Goal: Task Accomplishment & Management: Manage account settings

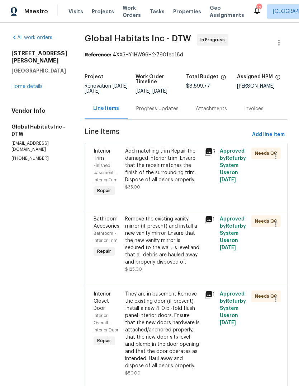
click at [181, 6] on div "Visits Projects Work Orders Tasks Properties Geo Assignments" at bounding box center [161, 11] width 185 height 14
click at [179, 13] on span "Properties" at bounding box center [187, 11] width 28 height 7
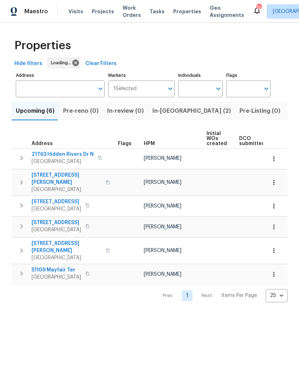
click at [289, 110] on span "Listed (18)" at bounding box center [304, 111] width 30 height 10
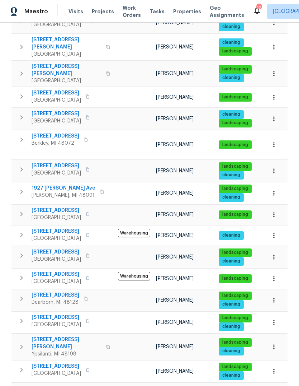
scroll to position [163, 0]
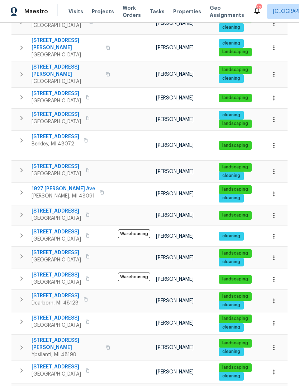
click at [60, 363] on span "[STREET_ADDRESS]" at bounding box center [57, 366] width 50 height 7
click at [75, 10] on span "Visits" at bounding box center [76, 11] width 15 height 7
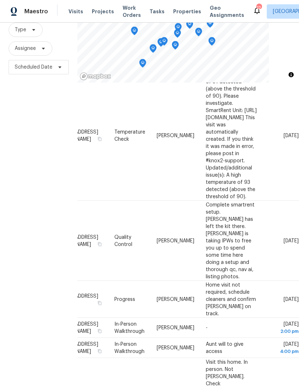
scroll to position [620, 57]
click at [0, 0] on icon at bounding box center [0, 0] width 0 height 0
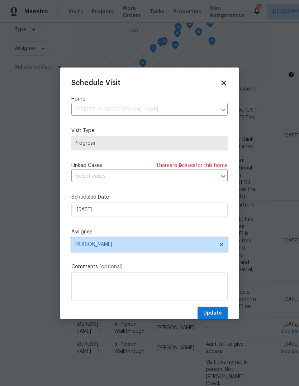
click at [142, 245] on span "[PERSON_NAME]" at bounding box center [145, 245] width 141 height 6
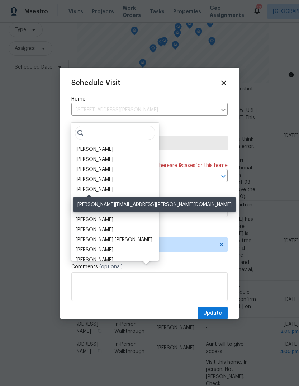
click at [96, 186] on div "[PERSON_NAME]" at bounding box center [95, 189] width 38 height 7
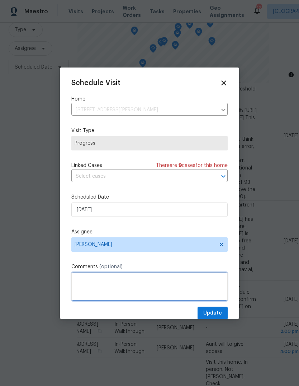
click at [139, 285] on textarea at bounding box center [149, 286] width 157 height 29
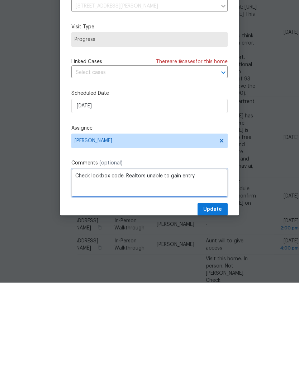
type textarea "Check lockbox code. Realtors unable to gain entry"
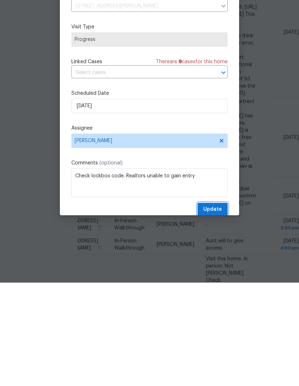
click at [220, 309] on span "Update" at bounding box center [213, 313] width 19 height 9
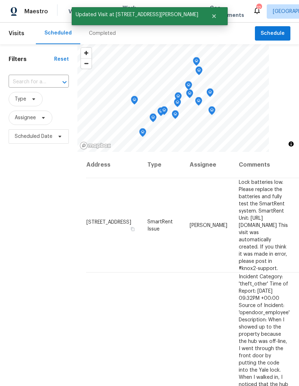
scroll to position [0, 0]
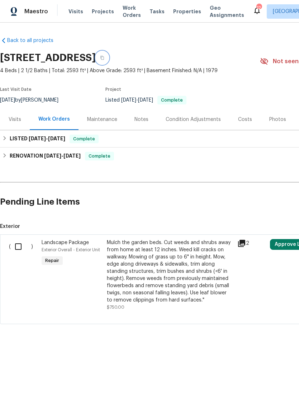
click at [109, 55] on button "button" at bounding box center [102, 57] width 13 height 13
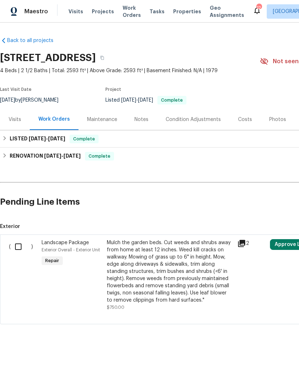
click at [173, 9] on span "Properties" at bounding box center [187, 11] width 28 height 7
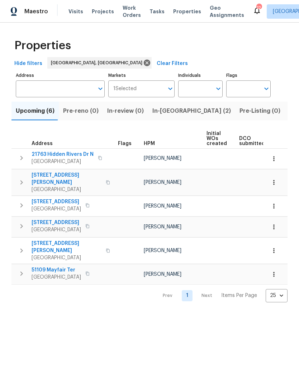
click at [174, 109] on span "In-[GEOGRAPHIC_DATA] (2)" at bounding box center [192, 111] width 79 height 10
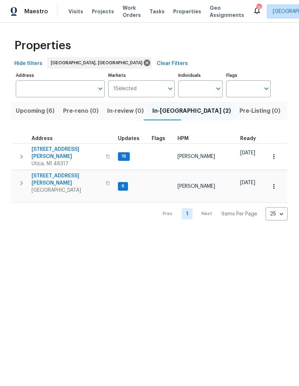
click at [289, 112] on span "Listed (18)" at bounding box center [304, 111] width 30 height 10
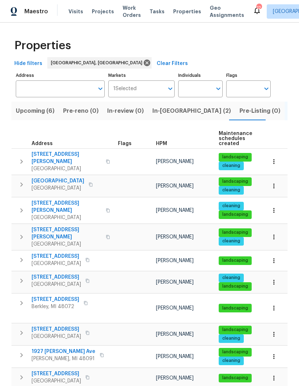
click at [106, 159] on icon "button" at bounding box center [108, 161] width 4 height 4
click at [253, 8] on icon at bounding box center [257, 10] width 9 height 9
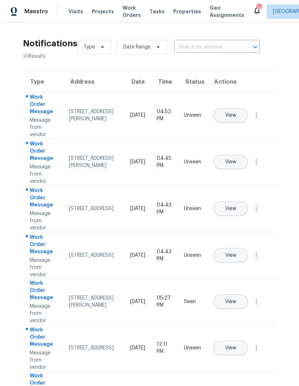
click at [185, 11] on span "Properties" at bounding box center [187, 11] width 28 height 7
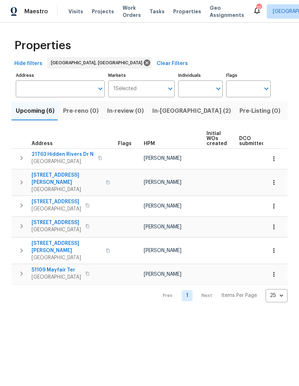
click at [170, 113] on span "In-[GEOGRAPHIC_DATA] (2)" at bounding box center [192, 111] width 79 height 10
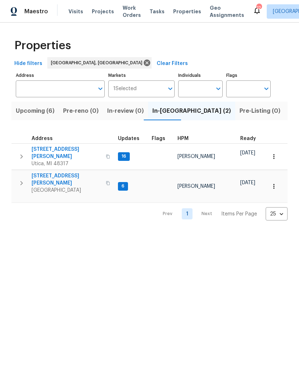
click at [46, 187] on span "[GEOGRAPHIC_DATA]" at bounding box center [67, 190] width 70 height 7
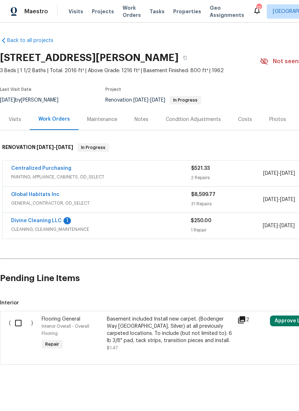
click at [50, 222] on link "Divine Cleaning LLC" at bounding box center [36, 220] width 51 height 5
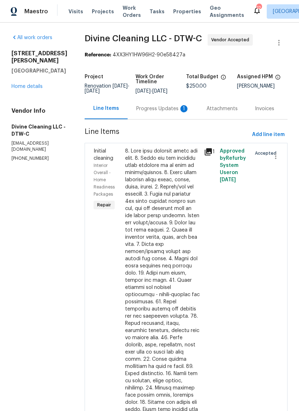
click at [177, 112] on div "Progress Updates 1" at bounding box center [162, 108] width 53 height 7
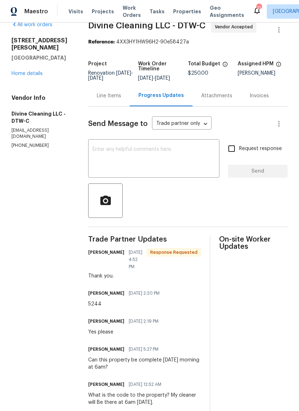
scroll to position [13, 0]
click at [35, 71] on link "Home details" at bounding box center [26, 73] width 31 height 5
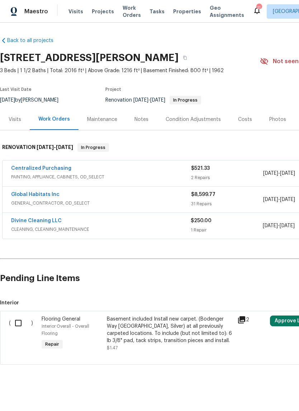
click at [39, 195] on link "Global Habitats Inc" at bounding box center [35, 194] width 48 height 5
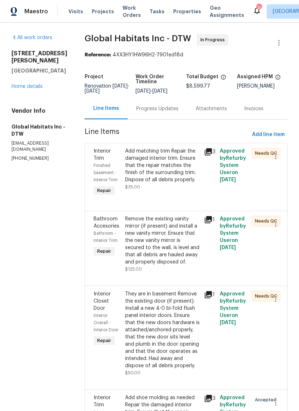
click at [158, 119] on div "Progress Updates" at bounding box center [158, 108] width 60 height 21
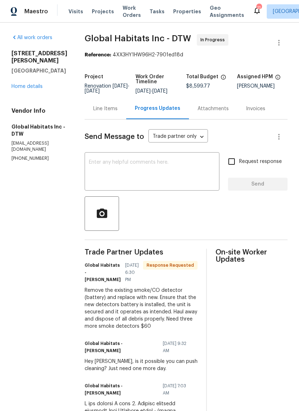
click at [31, 84] on link "Home details" at bounding box center [26, 86] width 31 height 5
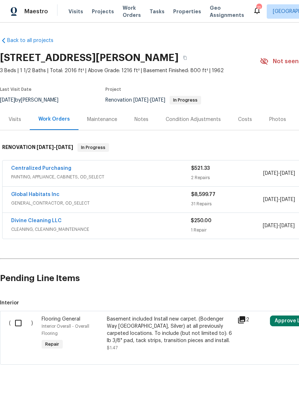
click at [44, 194] on link "Global Habitats Inc" at bounding box center [35, 194] width 48 height 5
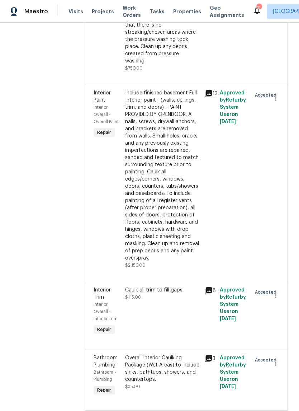
scroll to position [498, 0]
click at [206, 90] on icon at bounding box center [208, 93] width 7 height 7
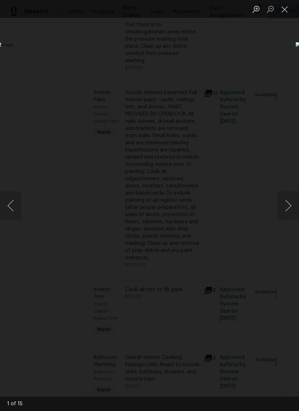
click at [289, 203] on button "Next image" at bounding box center [289, 205] width 22 height 29
click at [288, 206] on button "Next image" at bounding box center [289, 205] width 22 height 29
click at [287, 208] on button "Next image" at bounding box center [289, 205] width 22 height 29
click at [288, 208] on button "Next image" at bounding box center [289, 205] width 22 height 29
click at [287, 208] on button "Next image" at bounding box center [289, 205] width 22 height 29
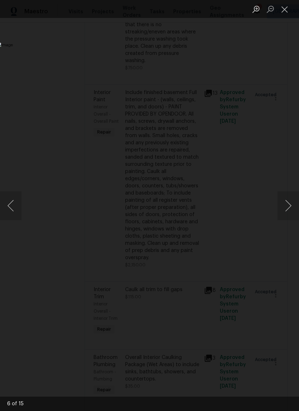
click at [288, 208] on button "Next image" at bounding box center [289, 205] width 22 height 29
click at [286, 207] on button "Next image" at bounding box center [289, 205] width 22 height 29
click at [286, 208] on button "Next image" at bounding box center [289, 205] width 22 height 29
click at [285, 208] on button "Next image" at bounding box center [289, 205] width 22 height 29
click at [286, 207] on button "Next image" at bounding box center [289, 205] width 22 height 29
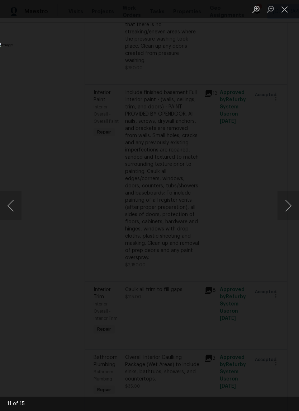
click at [285, 209] on button "Next image" at bounding box center [289, 205] width 22 height 29
click at [282, 210] on button "Next image" at bounding box center [289, 205] width 22 height 29
click at [281, 209] on button "Next image" at bounding box center [289, 205] width 22 height 29
click at [284, 11] on button "Close lightbox" at bounding box center [285, 9] width 14 height 13
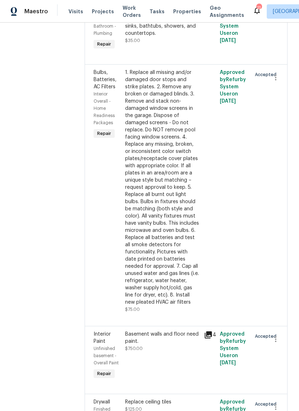
scroll to position [932, 0]
